Goal: Information Seeking & Learning: Learn about a topic

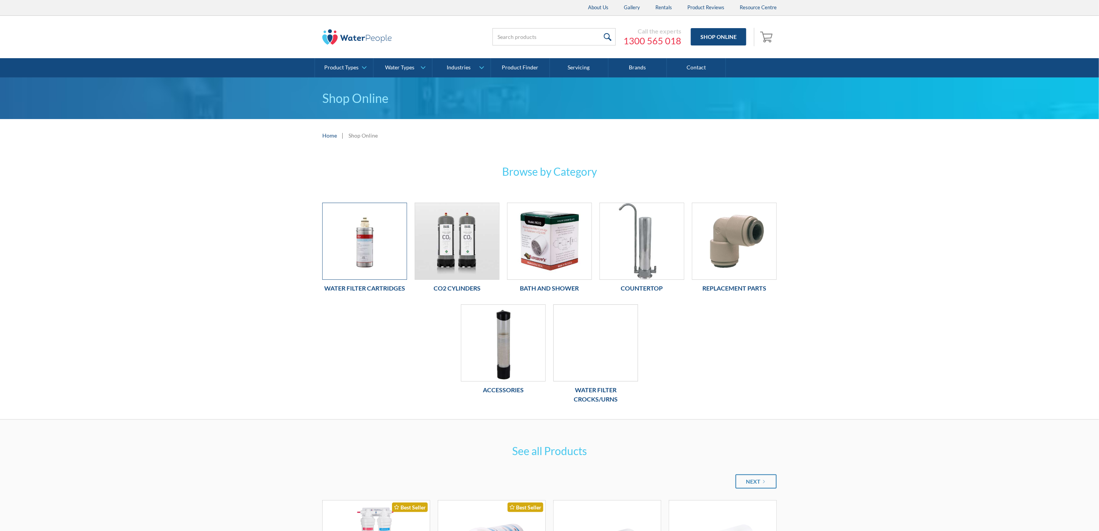
click at [377, 256] on img at bounding box center [365, 241] width 84 height 76
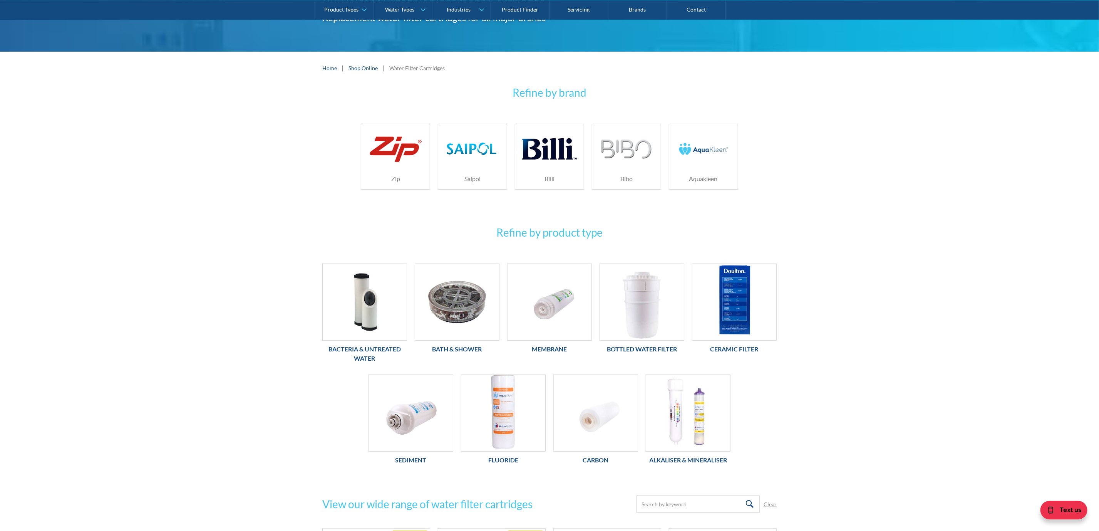
scroll to position [116, 0]
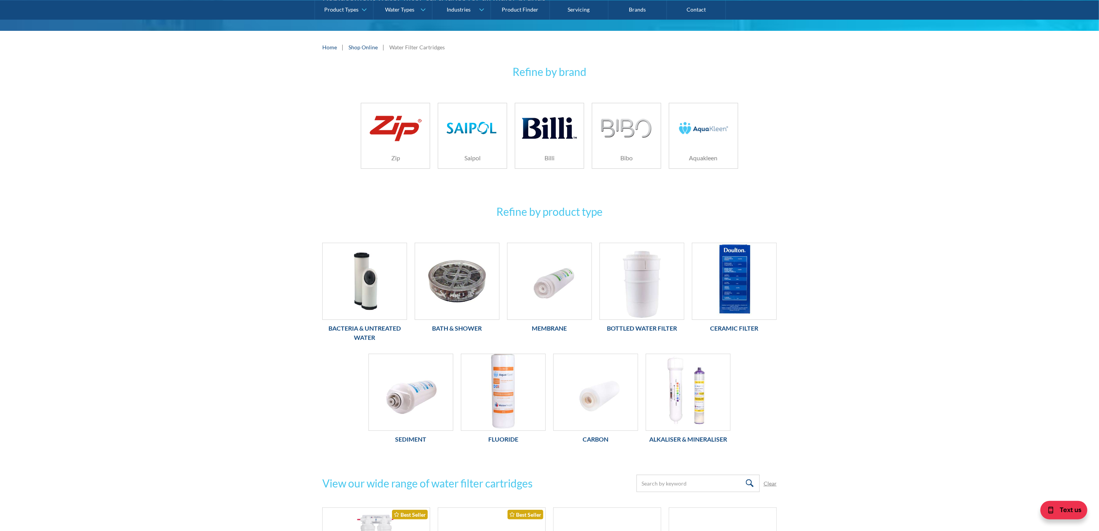
click at [541, 153] on div "Billi" at bounding box center [549, 158] width 69 height 21
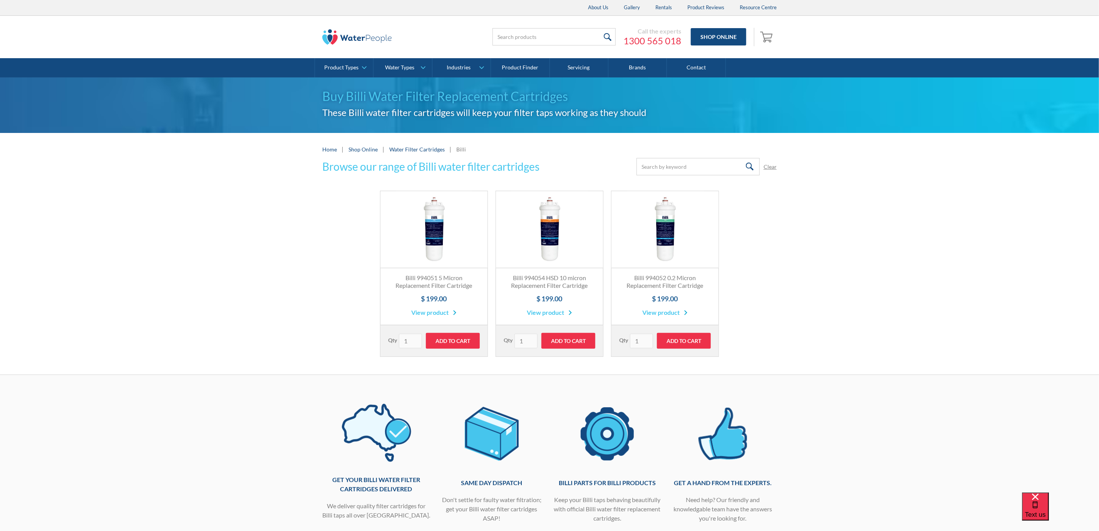
click at [450, 233] on link "Fits All Brands Best Seller" at bounding box center [434, 229] width 107 height 77
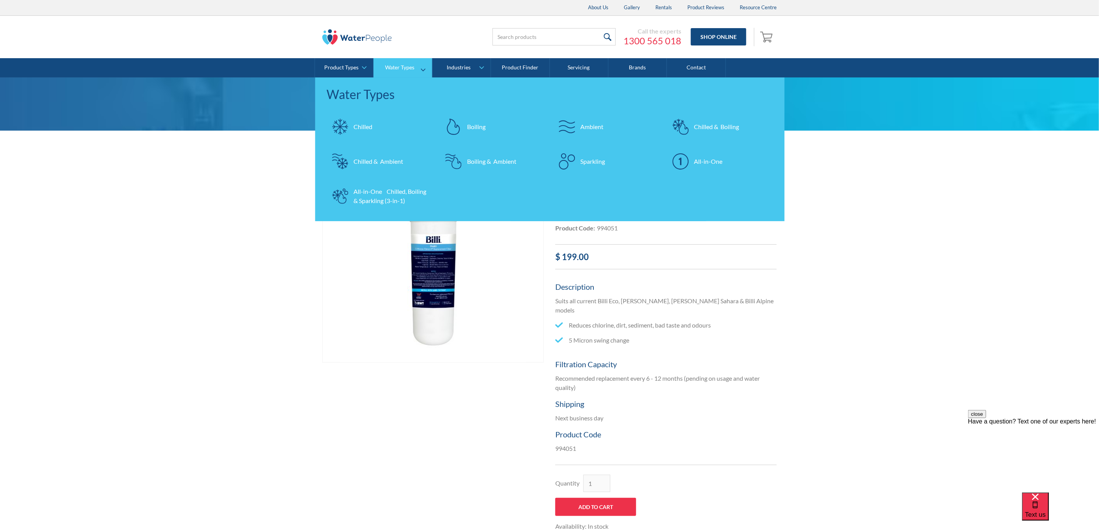
click at [378, 202] on div "All-in-One Chilled, Boiling & Sparkling (3-in-1)" at bounding box center [391, 196] width 75 height 18
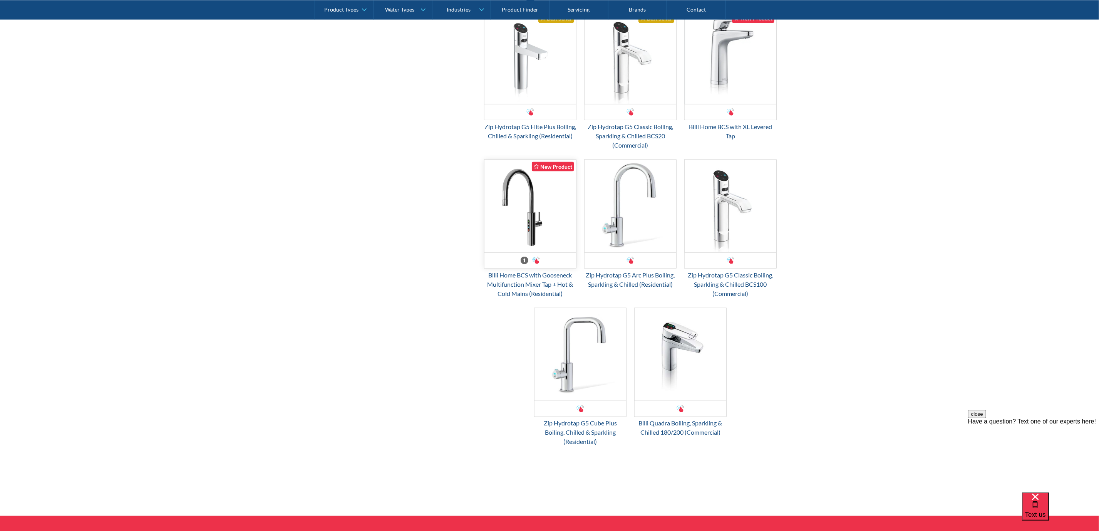
click at [533, 215] on img "Email Form 3" at bounding box center [530, 206] width 92 height 92
